Goal: Information Seeking & Learning: Understand process/instructions

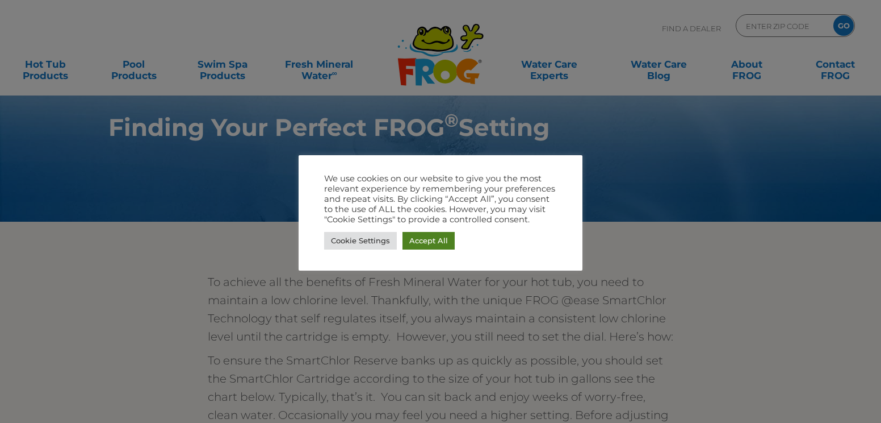
click at [409, 237] on link "Accept All" at bounding box center [429, 241] width 52 height 18
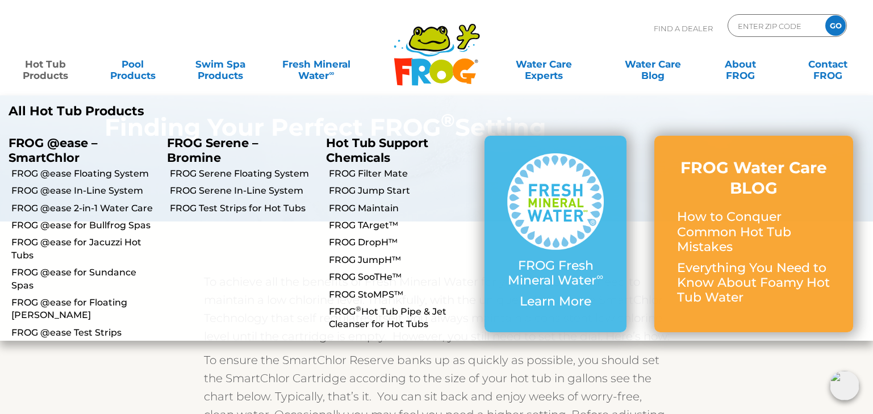
click at [45, 76] on link "Hot Tub Products" at bounding box center [45, 64] width 68 height 23
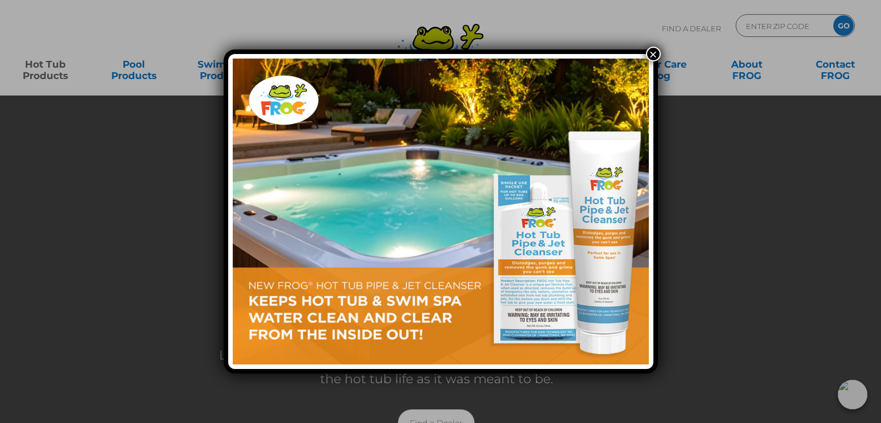
click at [655, 53] on button "×" at bounding box center [653, 54] width 15 height 15
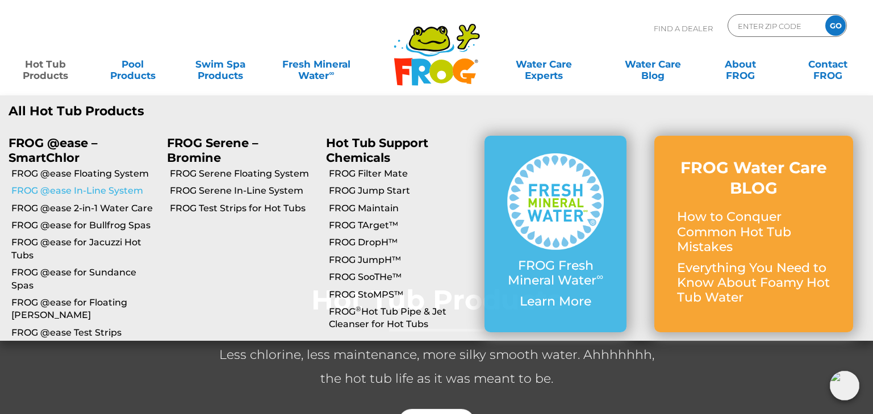
click at [56, 190] on link "FROG @ease In-Line System" at bounding box center [84, 191] width 147 height 12
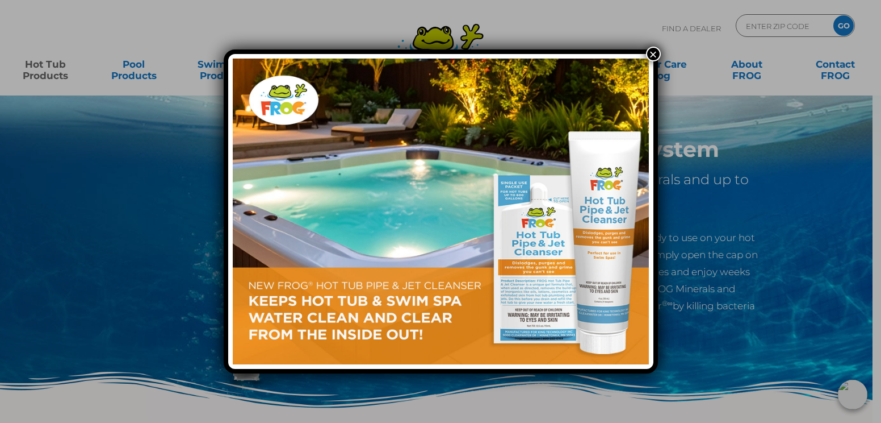
click at [653, 50] on button "×" at bounding box center [653, 54] width 15 height 15
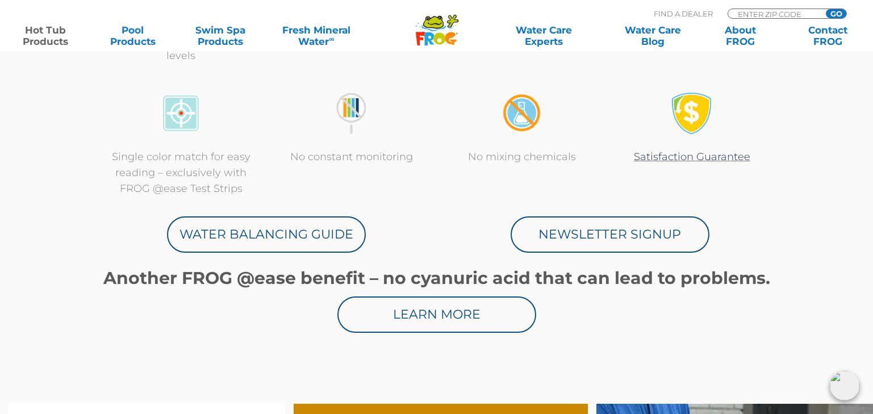
scroll to position [625, 0]
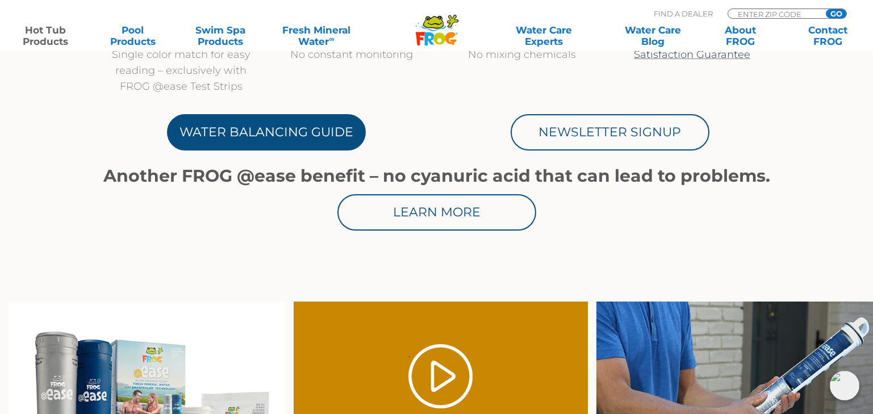
click at [266, 129] on link "Water Balancing Guide" at bounding box center [266, 132] width 199 height 36
